Goal: Task Accomplishment & Management: Use online tool/utility

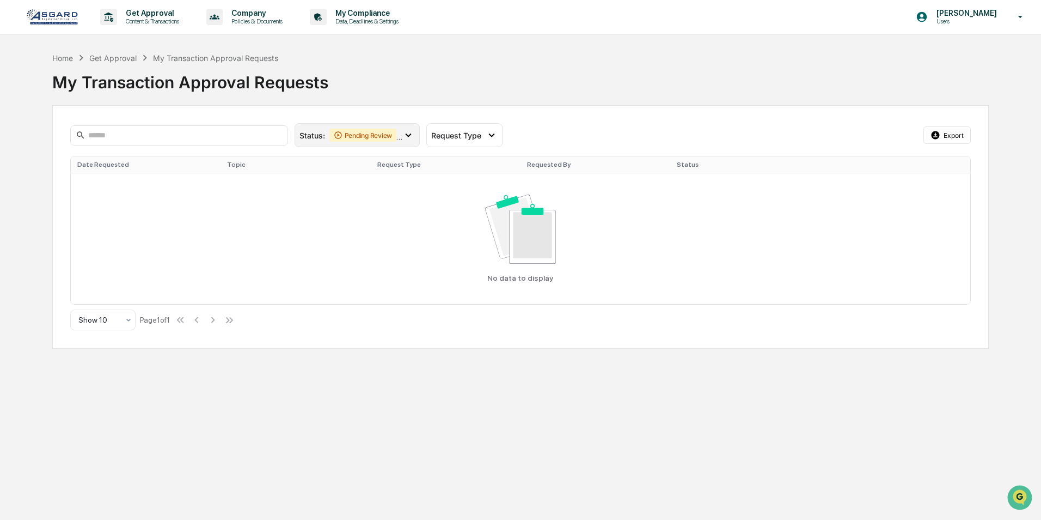
click at [373, 135] on div "Pending Review" at bounding box center [363, 135] width 68 height 13
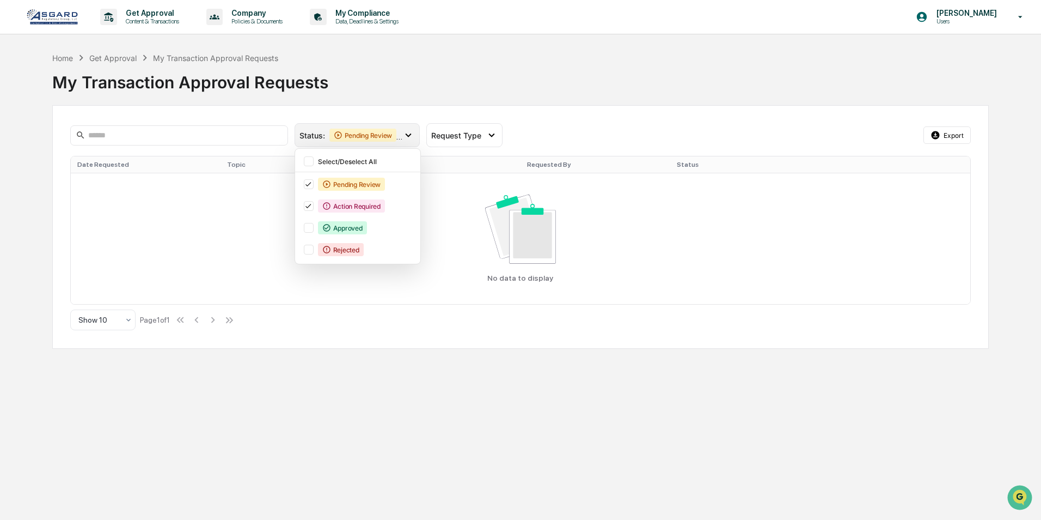
click at [373, 135] on div "Pending Review" at bounding box center [363, 135] width 68 height 13
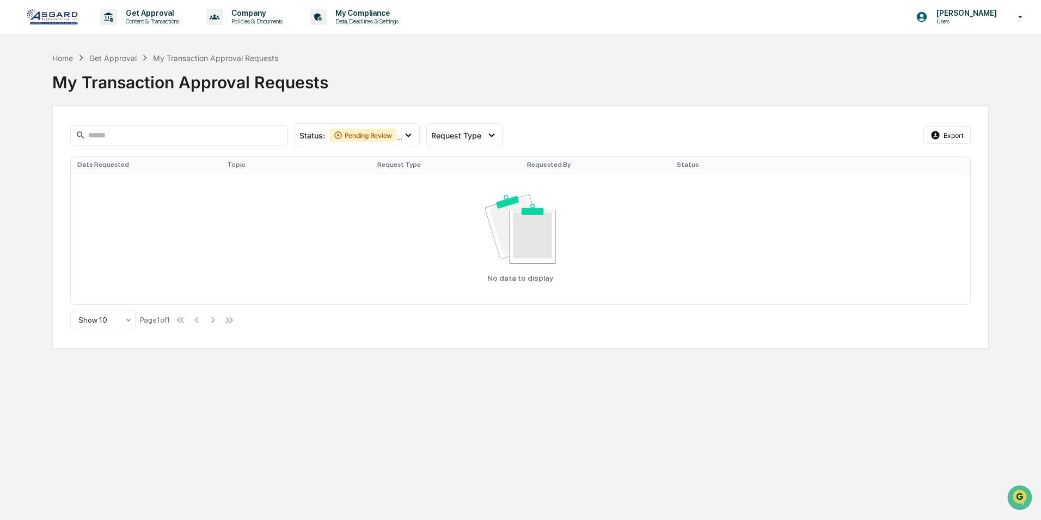
click at [133, 58] on div "Get Approval" at bounding box center [112, 57] width 47 height 9
click at [101, 54] on div "Get Approval" at bounding box center [112, 57] width 47 height 9
click at [257, 10] on p "Company" at bounding box center [255, 13] width 65 height 9
click at [155, 17] on div at bounding box center [520, 260] width 1041 height 520
click at [154, 13] on p "Get Approval" at bounding box center [151, 13] width 68 height 9
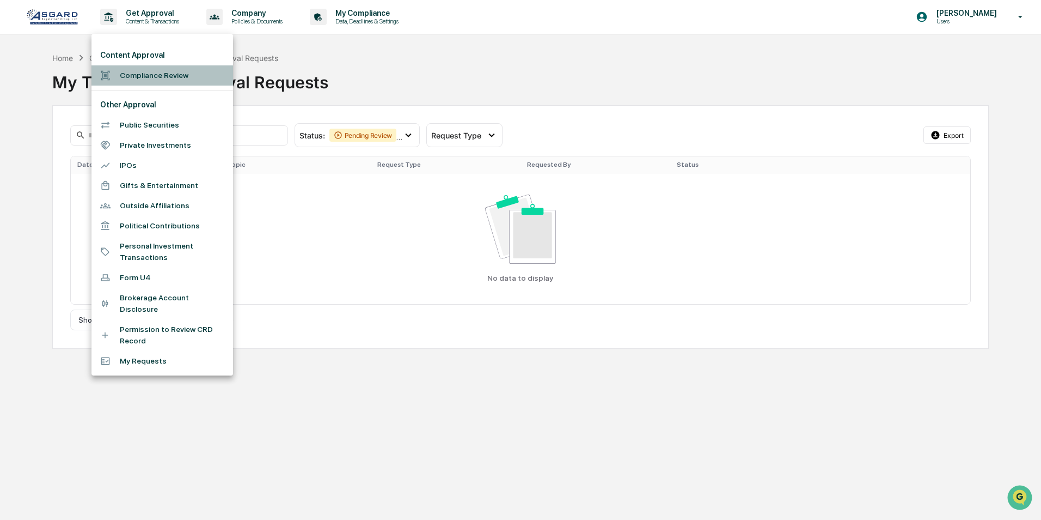
click at [161, 78] on li "Compliance Review" at bounding box center [162, 75] width 142 height 20
